Goal: Transaction & Acquisition: Purchase product/service

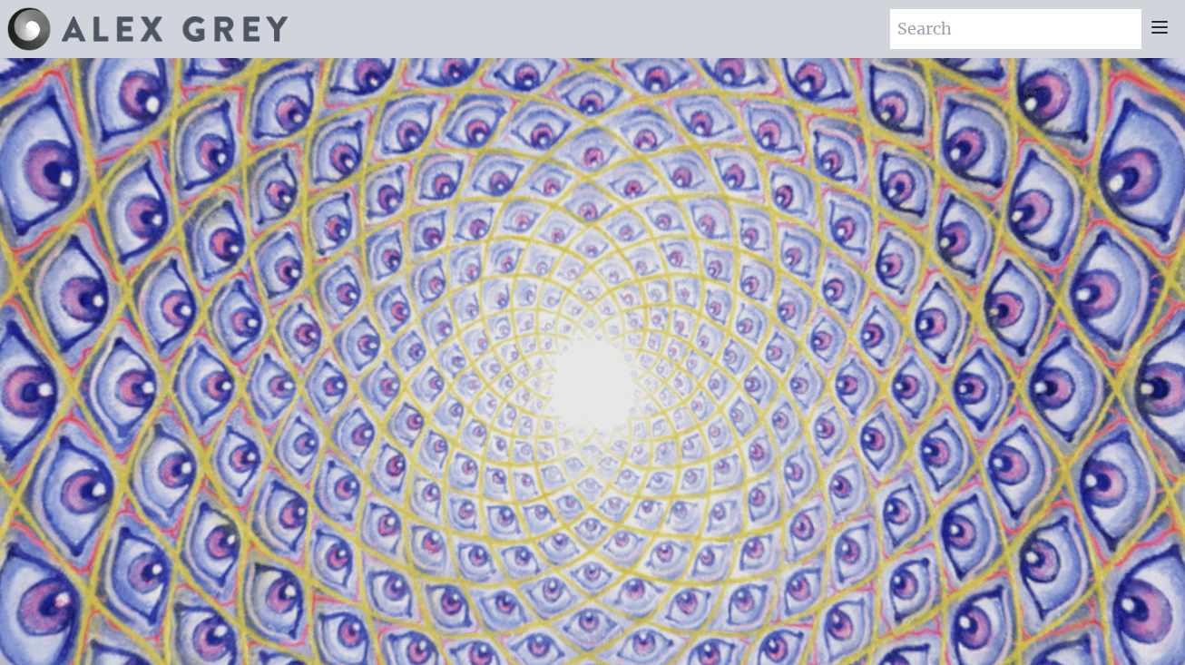
click at [1162, 36] on icon at bounding box center [1160, 27] width 22 height 22
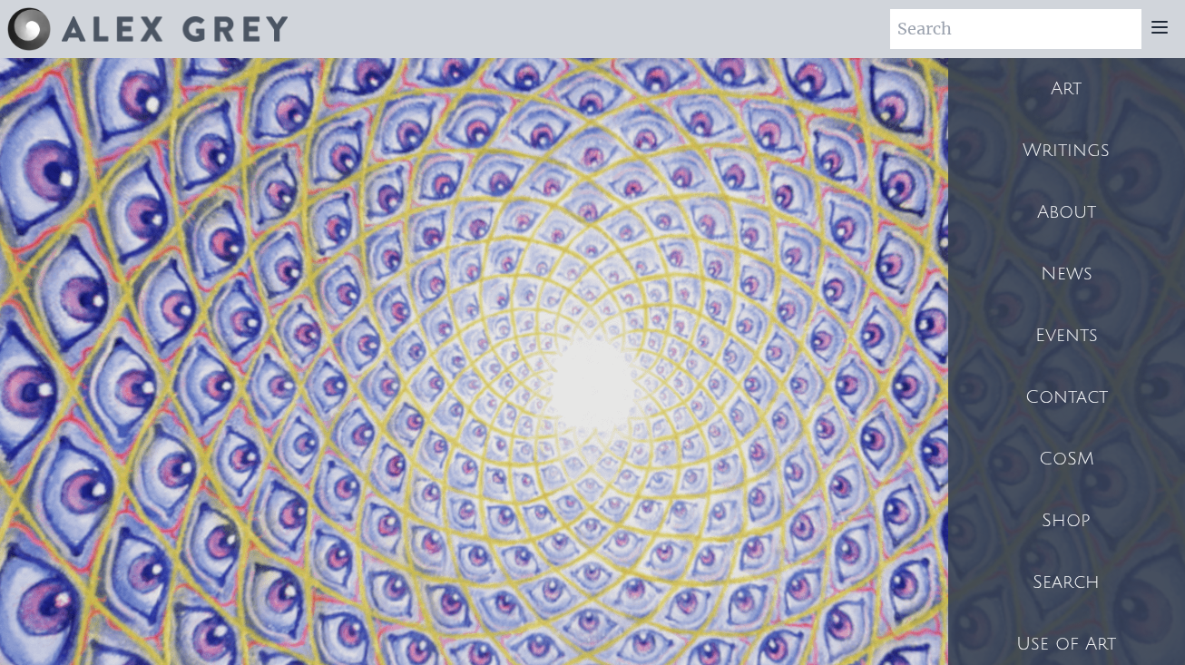
click at [1107, 533] on div "Shop" at bounding box center [1067, 521] width 237 height 62
